Goal: Check status: Check status

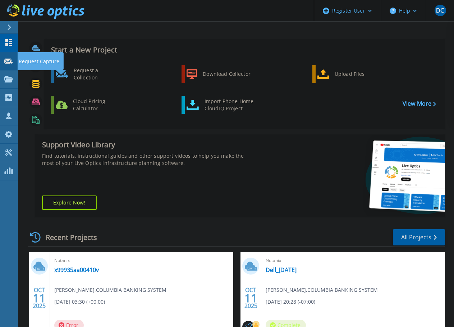
click at [13, 59] on icon at bounding box center [8, 61] width 9 height 5
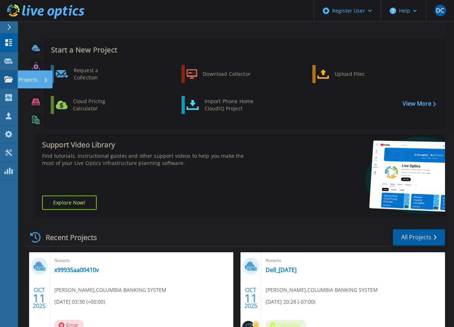
click at [12, 76] on div at bounding box center [8, 79] width 9 height 6
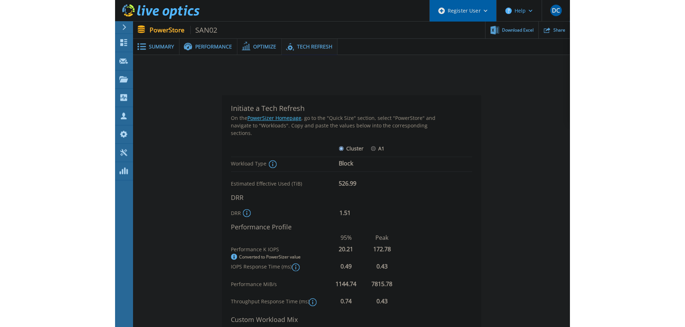
scroll to position [72, 0]
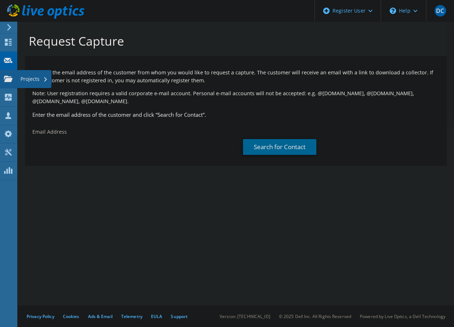
click at [42, 78] on div "Projects" at bounding box center [34, 79] width 35 height 18
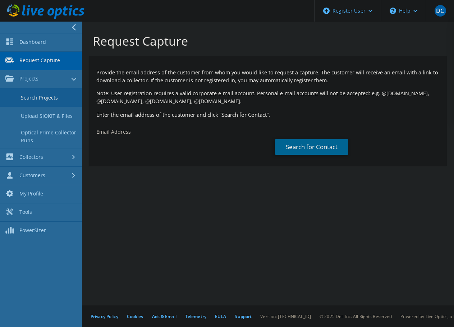
click at [47, 96] on link "Search Projects" at bounding box center [41, 97] width 82 height 18
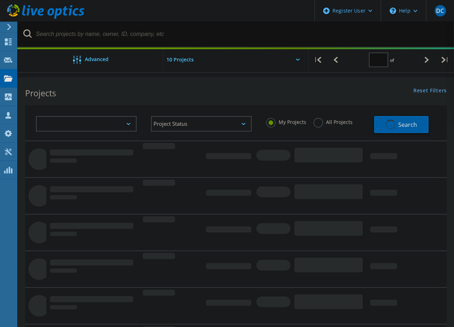
type input "1"
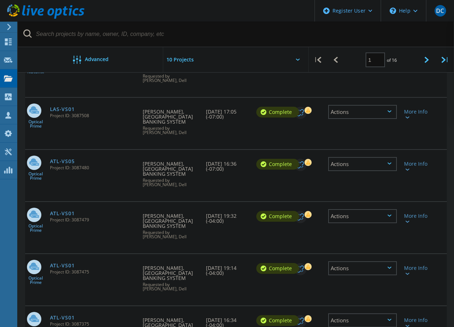
scroll to position [128, 0]
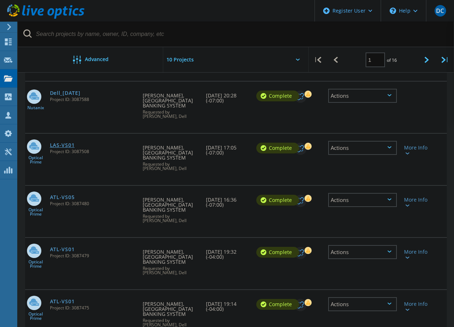
click at [66, 143] on link "LAS-VS01" at bounding box center [62, 145] width 25 height 5
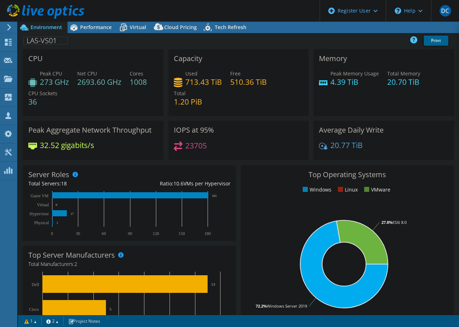
select select "USD"
